Goal: Transaction & Acquisition: Book appointment/travel/reservation

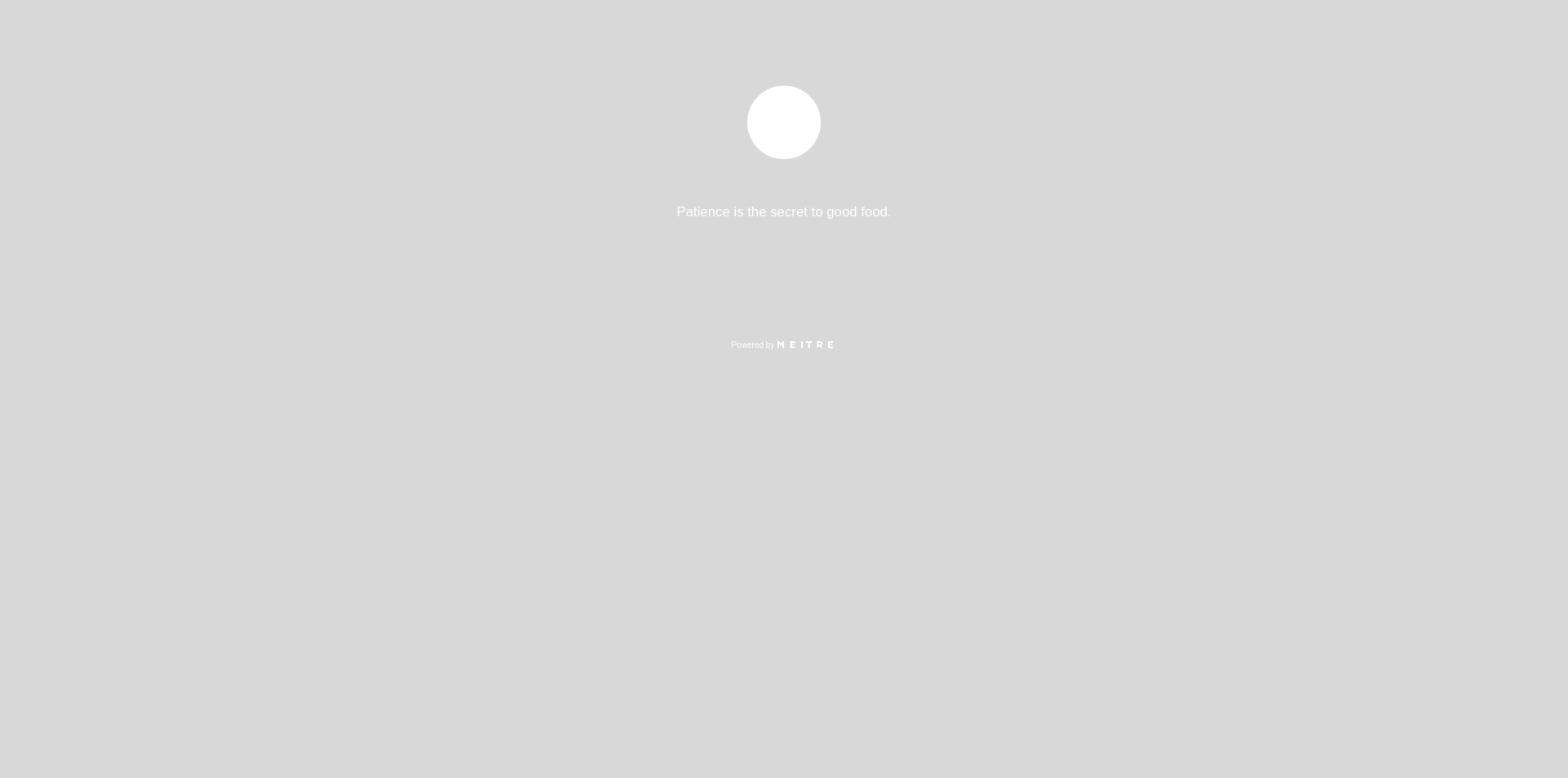
select select "es"
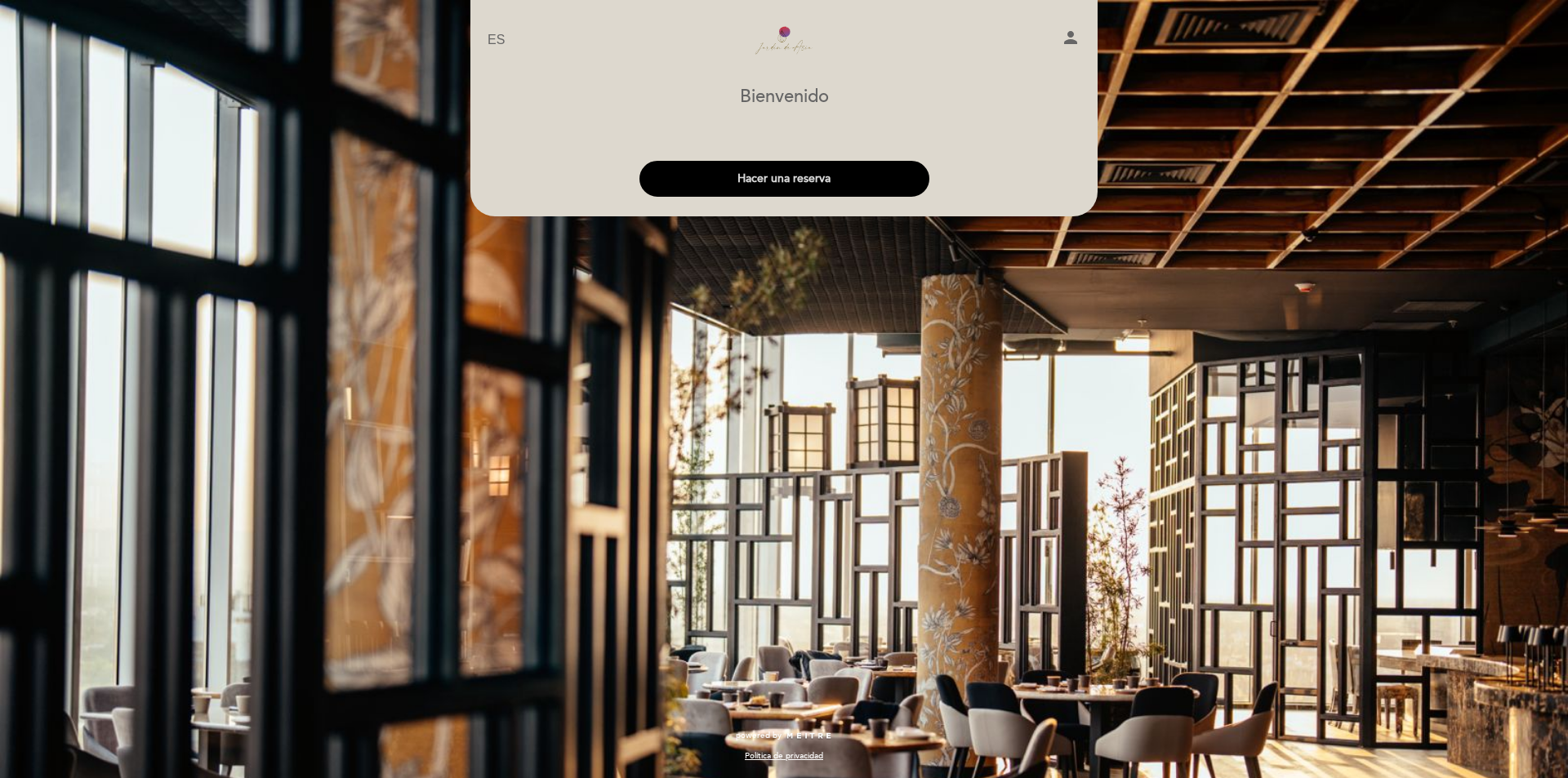
click at [802, 188] on button "Hacer una reserva" at bounding box center [784, 179] width 290 height 36
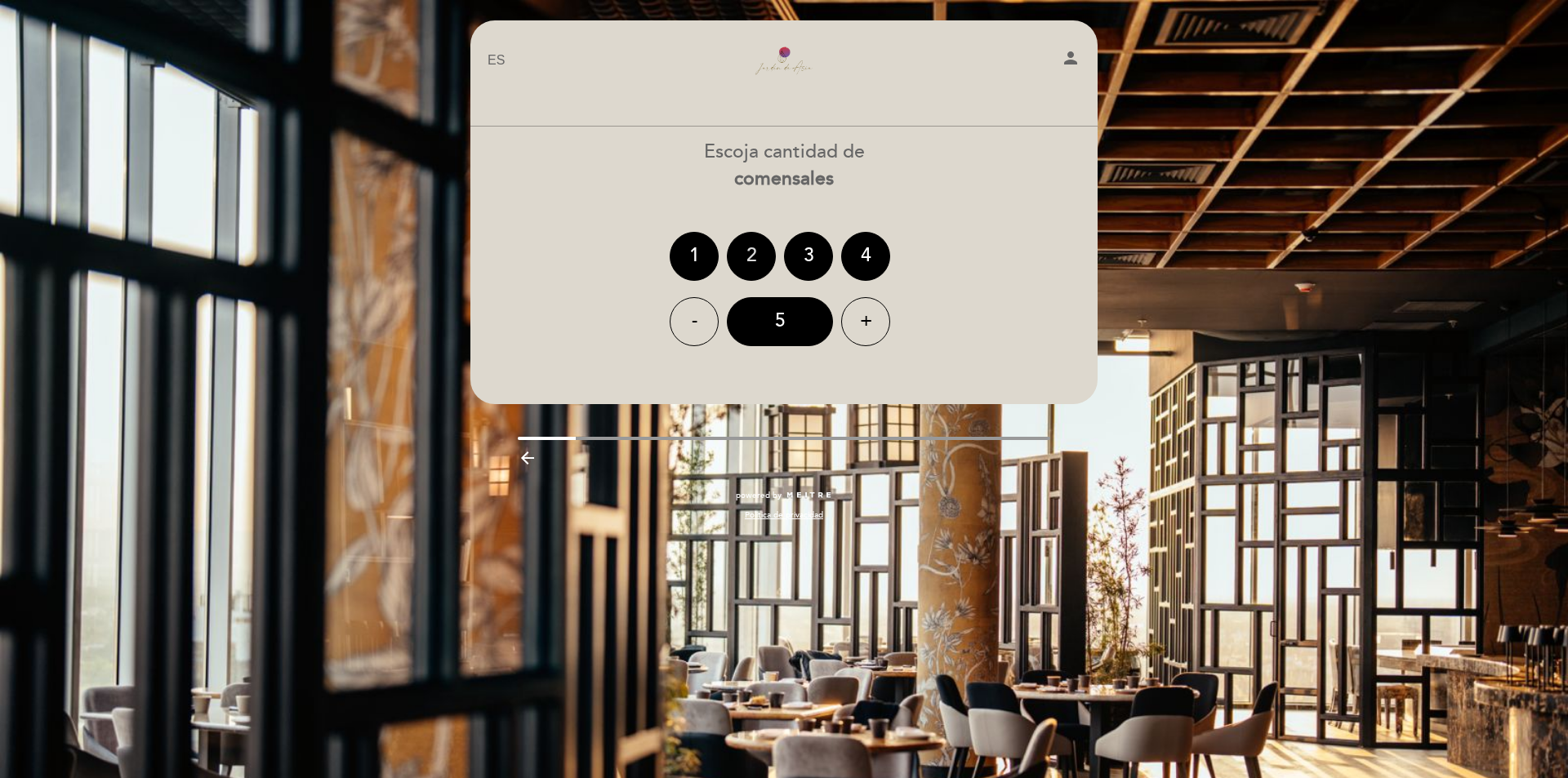
click at [748, 255] on div "2" at bounding box center [752, 256] width 49 height 49
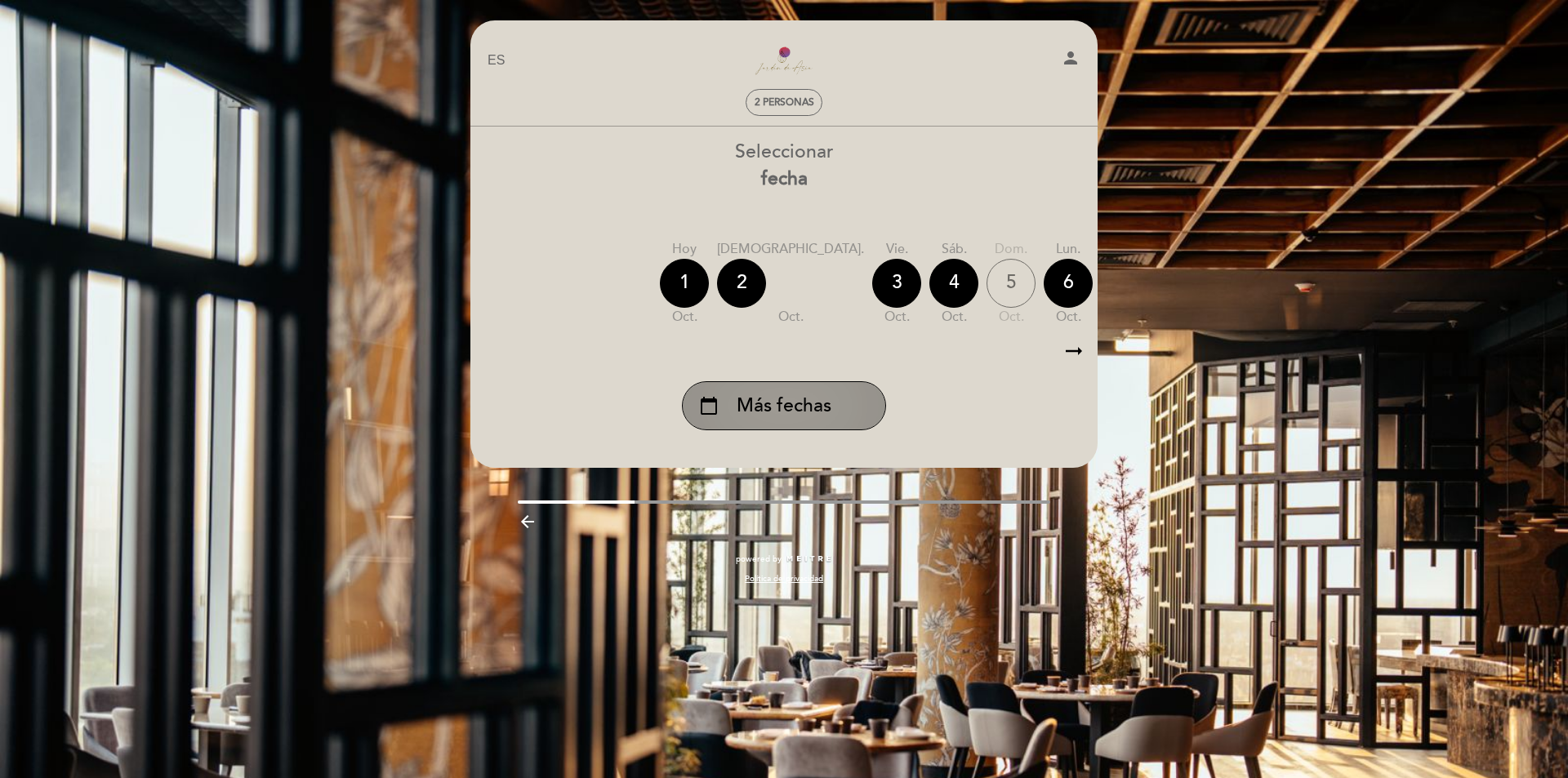
click at [790, 409] on span "Más fechas" at bounding box center [784, 406] width 95 height 27
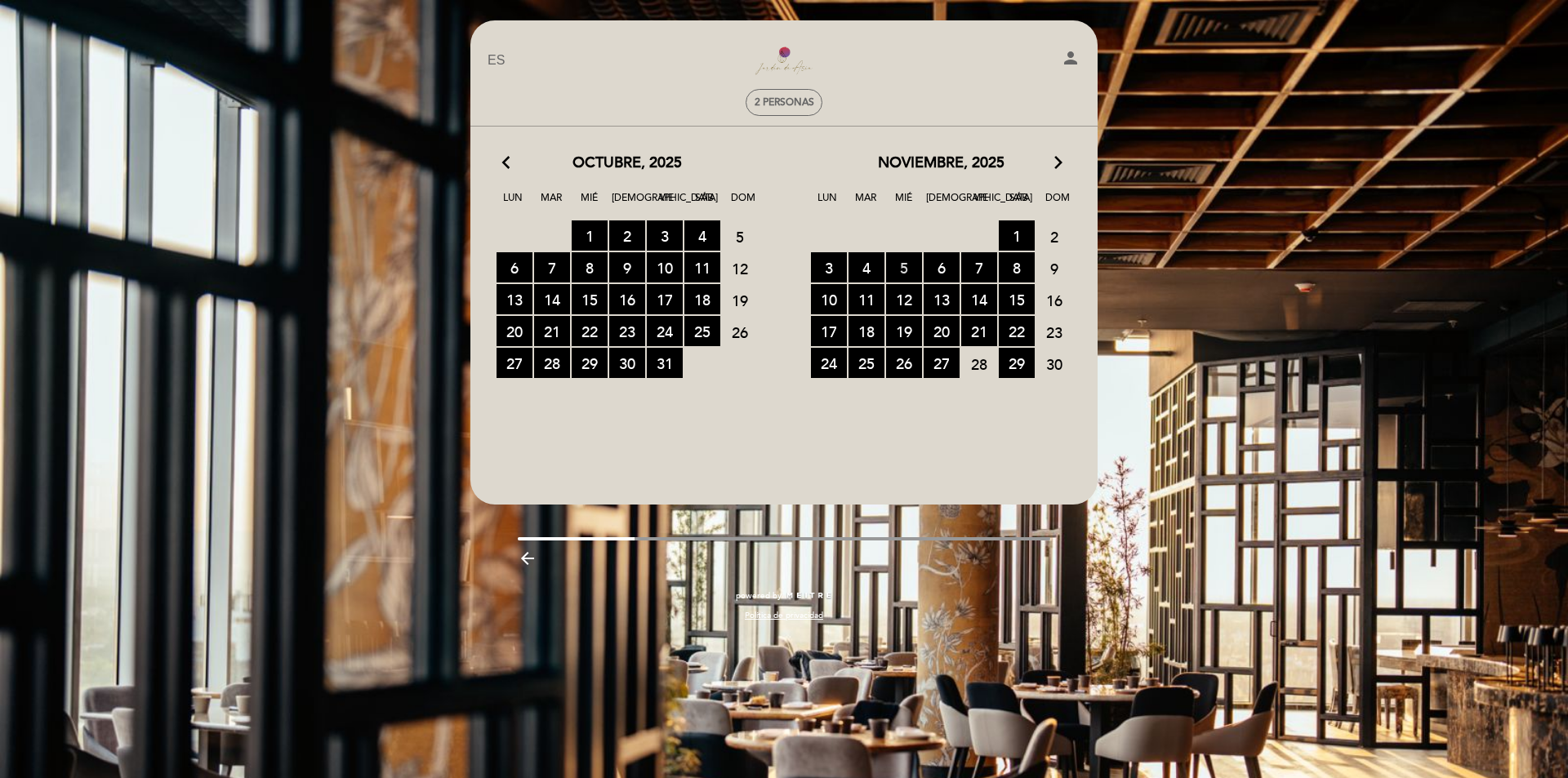
click at [897, 265] on span "5 RESERVAS DISPONIBLES" at bounding box center [904, 267] width 36 height 30
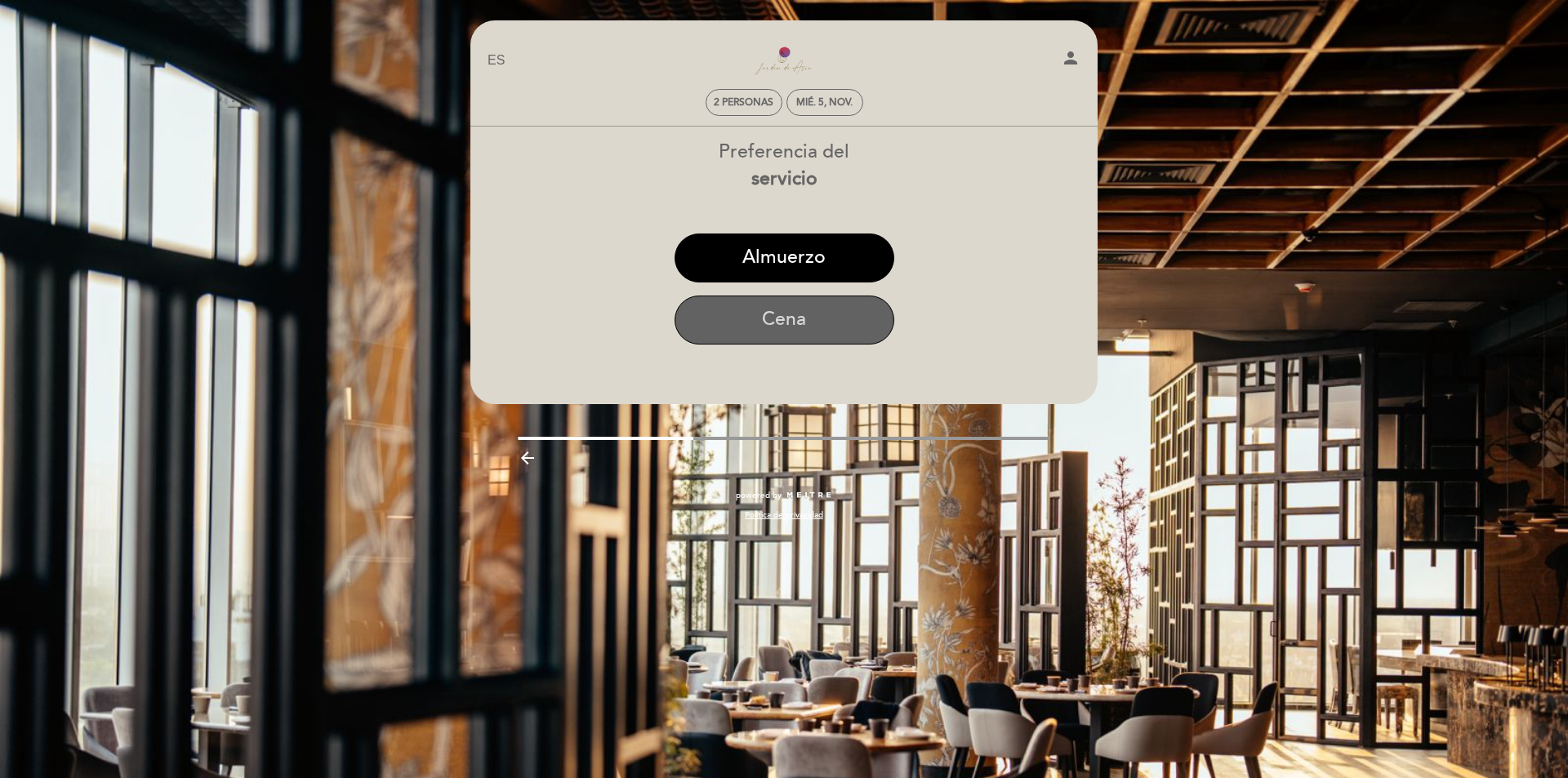
click at [799, 321] on button "Cena" at bounding box center [784, 320] width 219 height 49
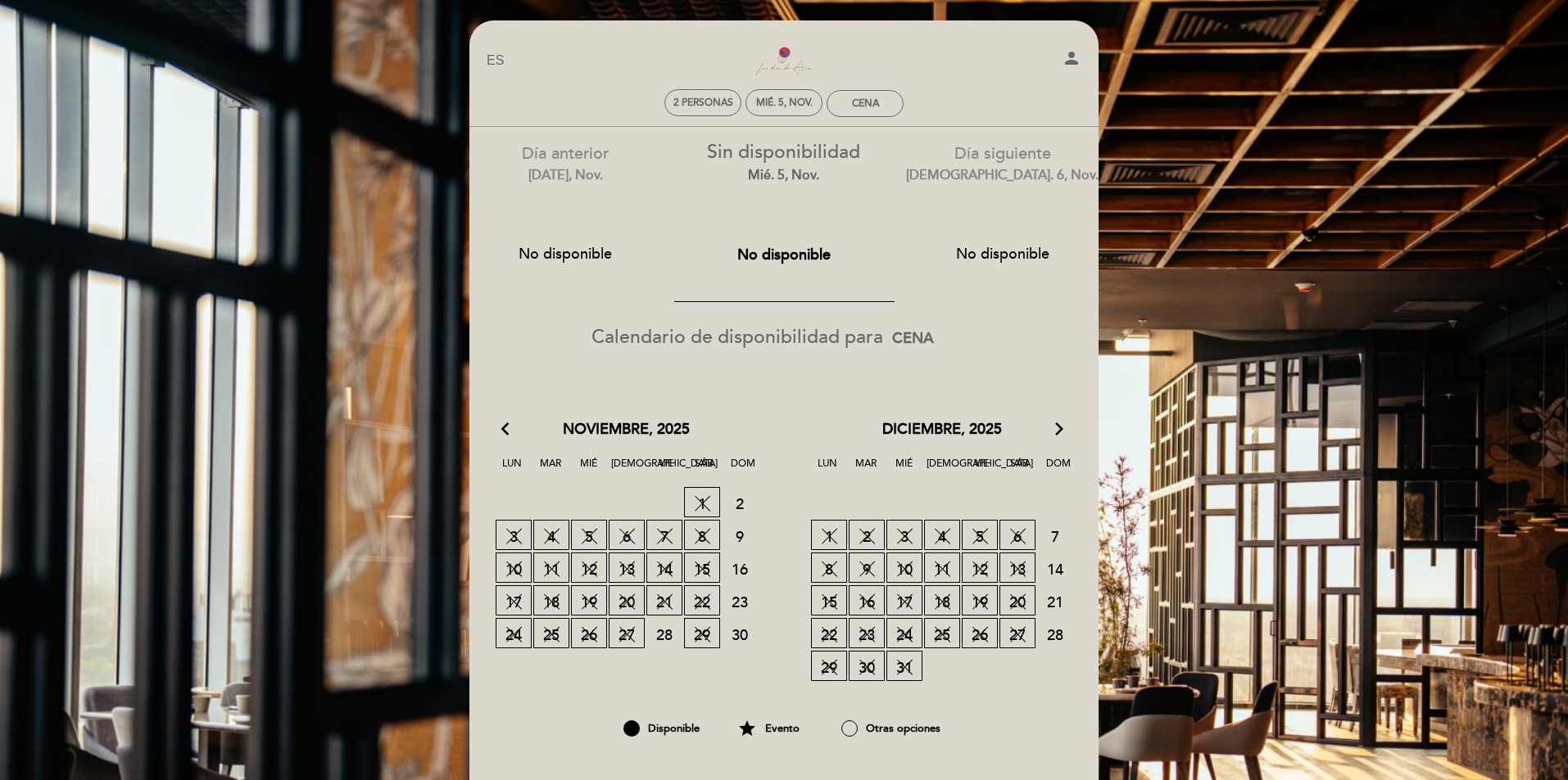
click at [1052, 429] on icon "arrow_forward_ios" at bounding box center [1060, 430] width 15 height 21
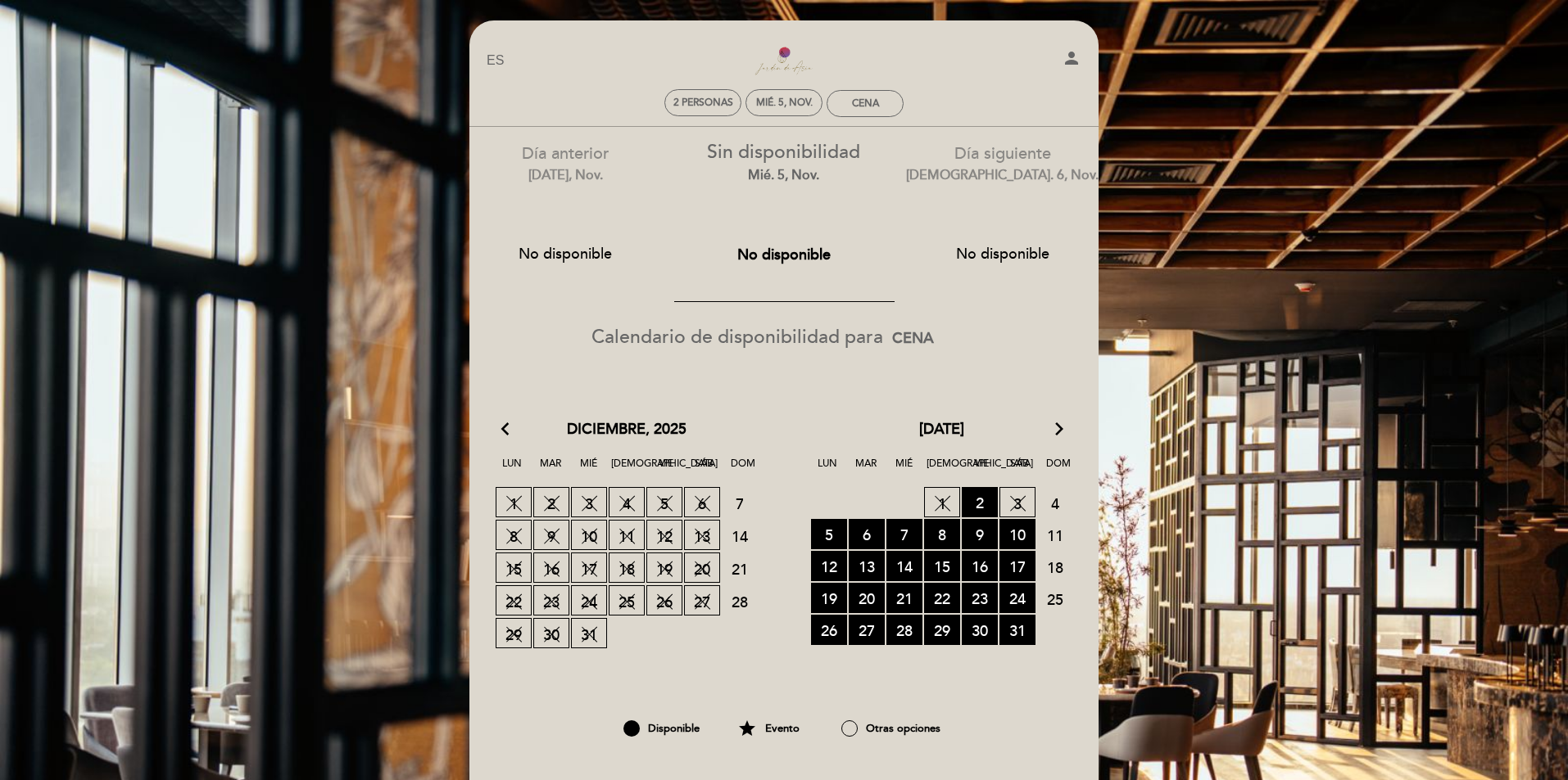
click at [1056, 429] on icon "arrow_forward_ios" at bounding box center [1060, 430] width 15 height 21
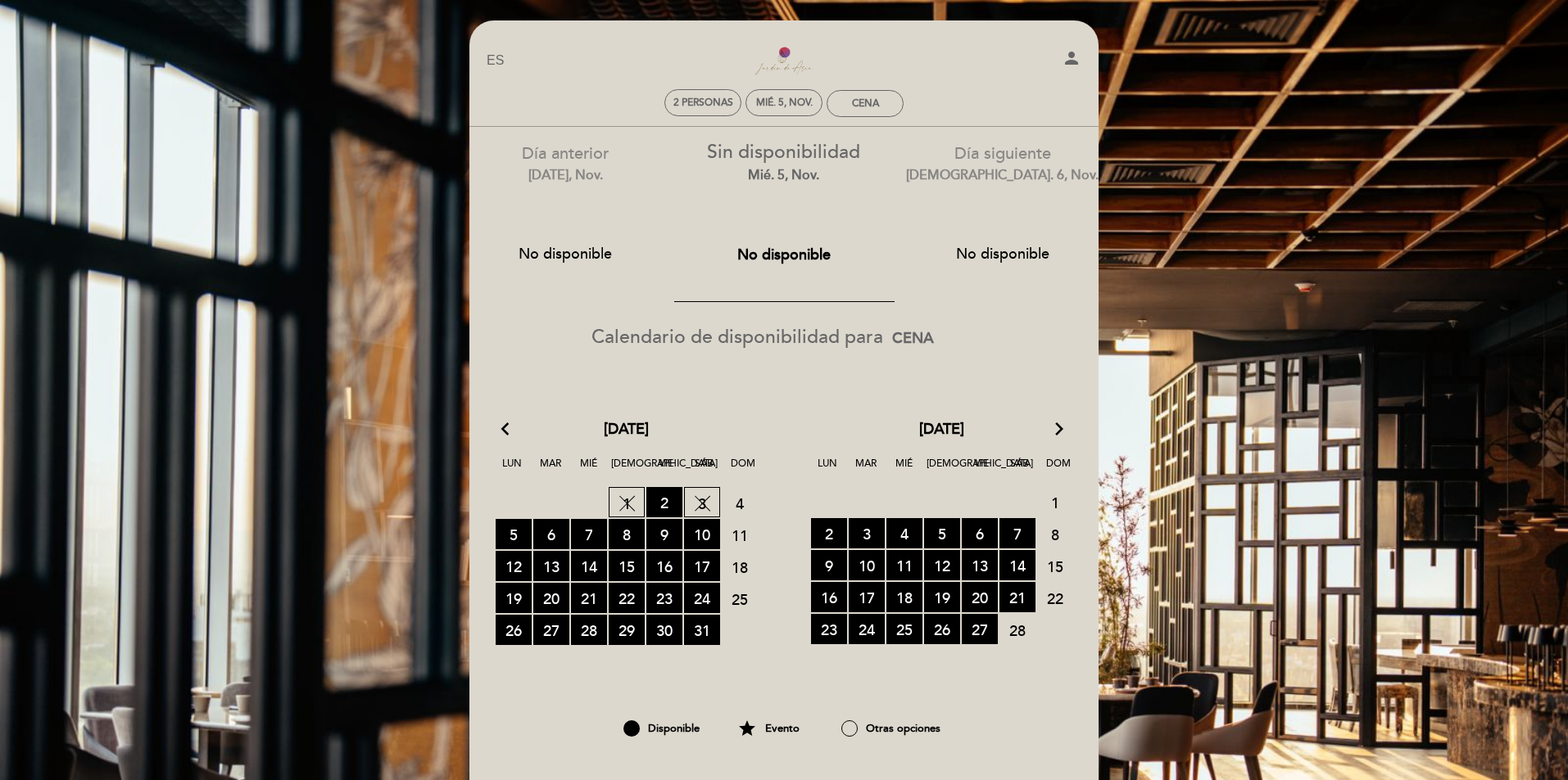
click at [1058, 429] on icon "arrow_forward_ios" at bounding box center [1060, 430] width 15 height 21
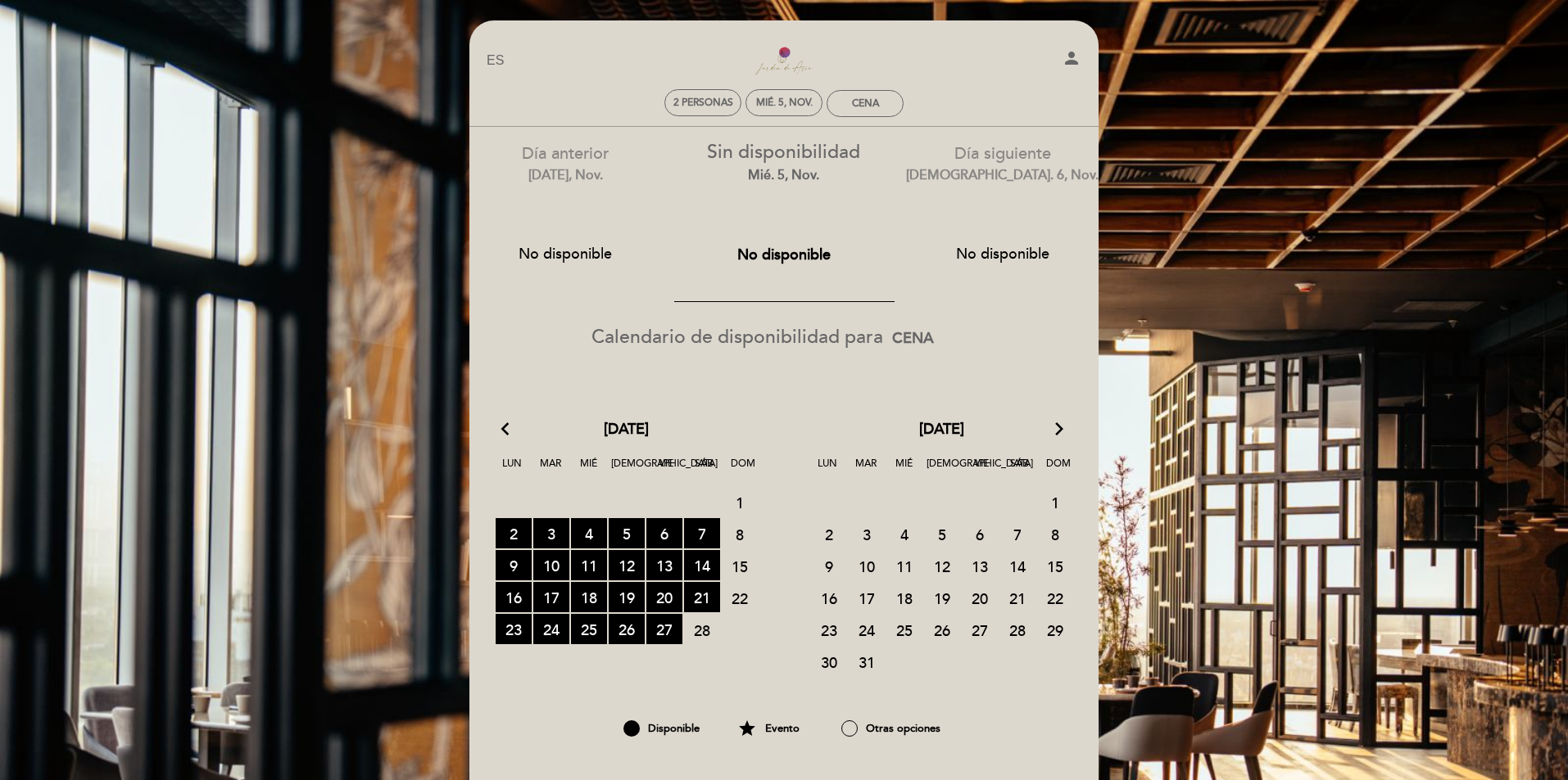
click at [514, 425] on icon "arrow_back_ios" at bounding box center [508, 430] width 15 height 21
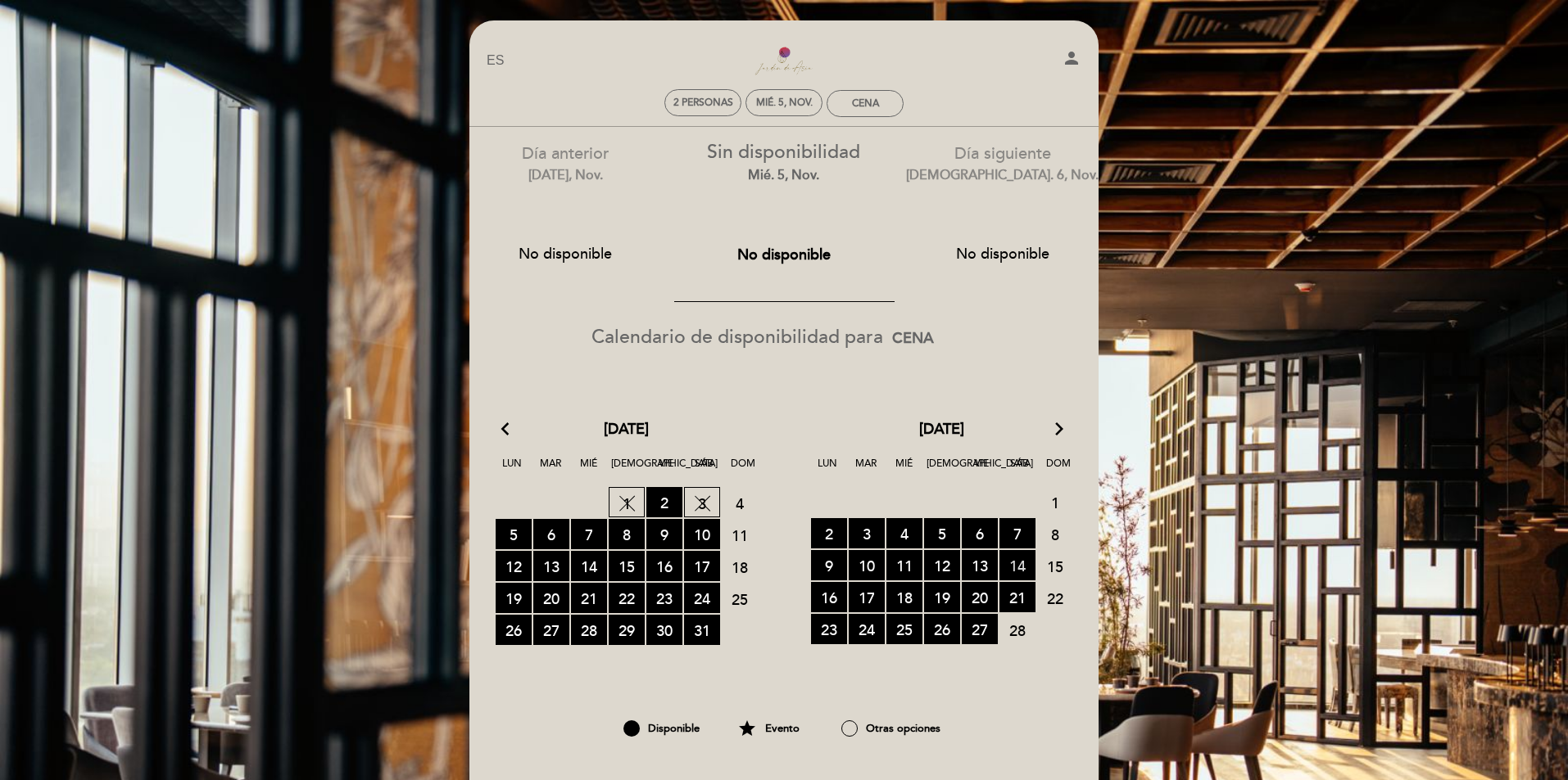
click at [1015, 562] on span "14 RESERVAS DISPONIBLES" at bounding box center [1018, 565] width 36 height 30
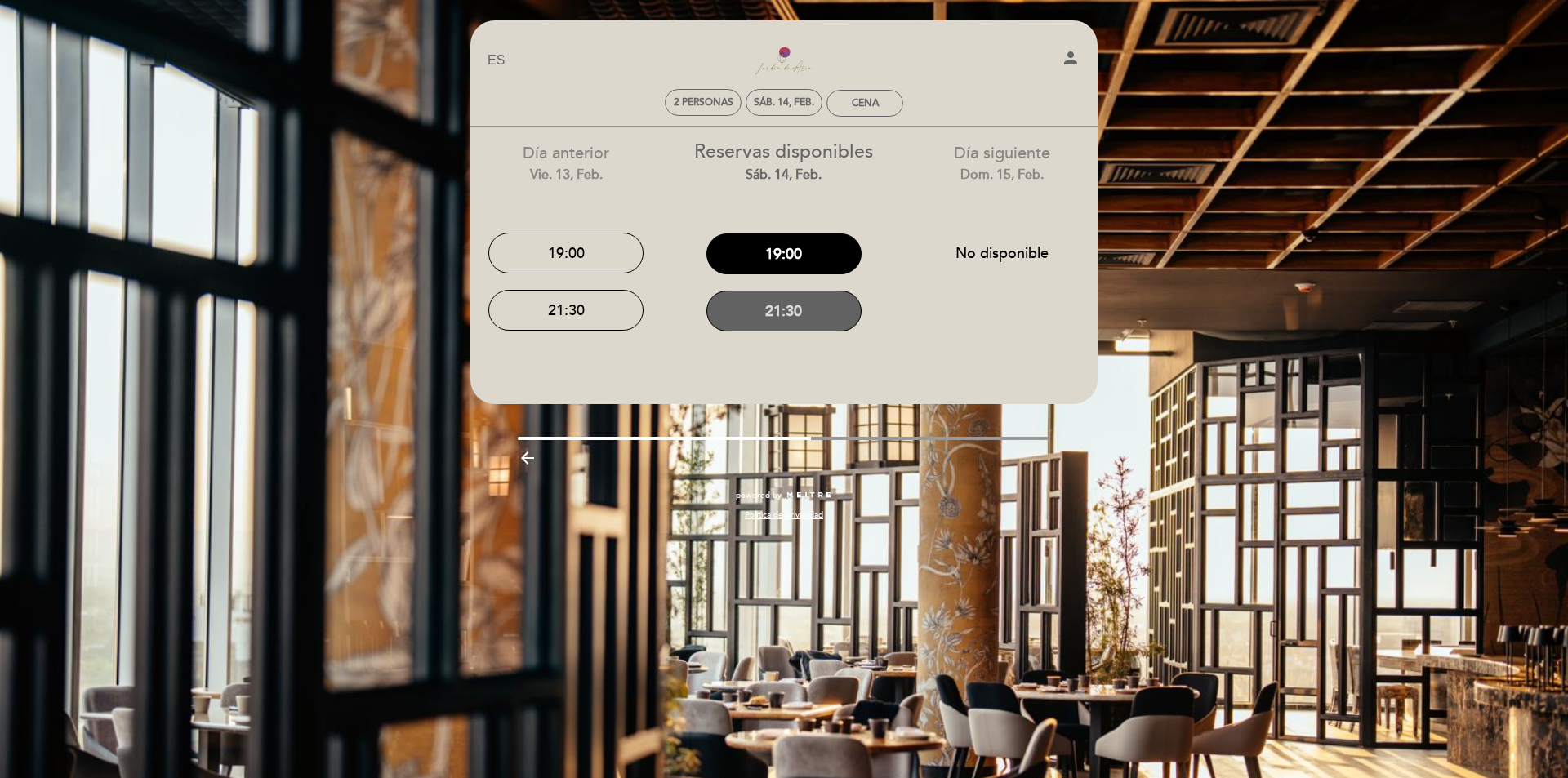
click at [789, 314] on button "21:30" at bounding box center [784, 311] width 155 height 41
